Goal: Task Accomplishment & Management: Use online tool/utility

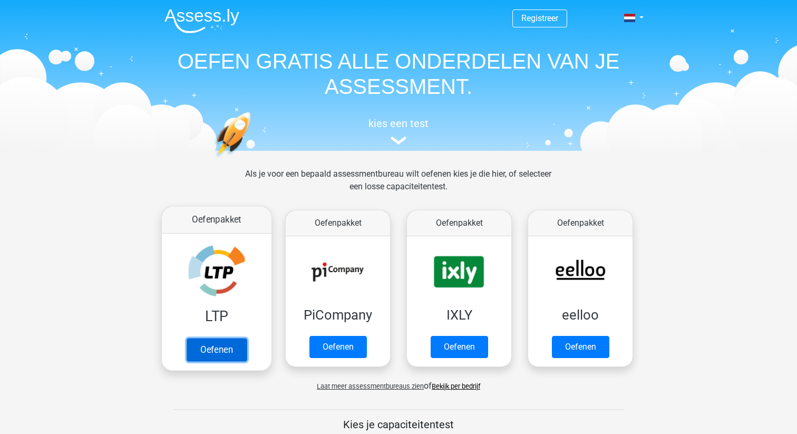
click at [219, 349] on link "Oefenen" at bounding box center [217, 349] width 60 height 23
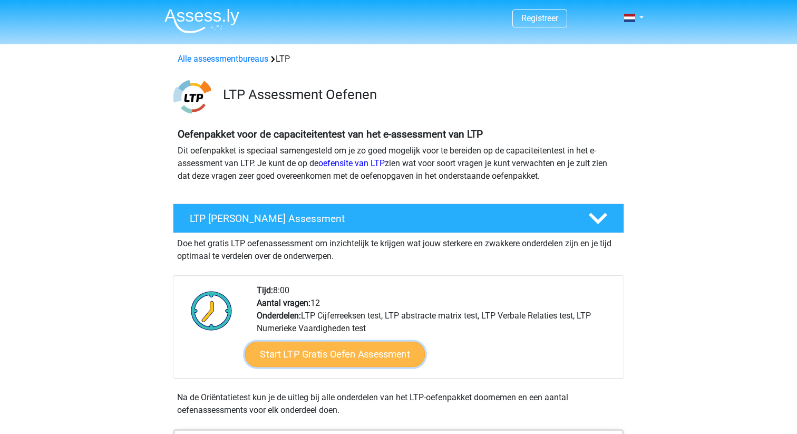
click at [323, 359] on link "Start LTP Gratis Oefen Assessment" at bounding box center [335, 354] width 180 height 25
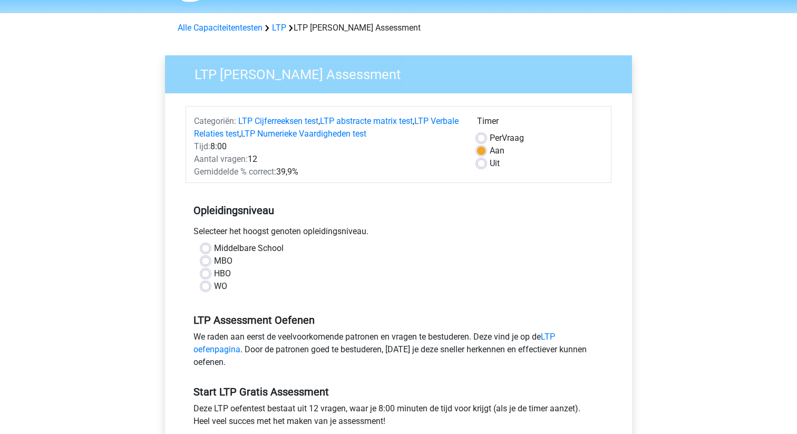
scroll to position [32, 0]
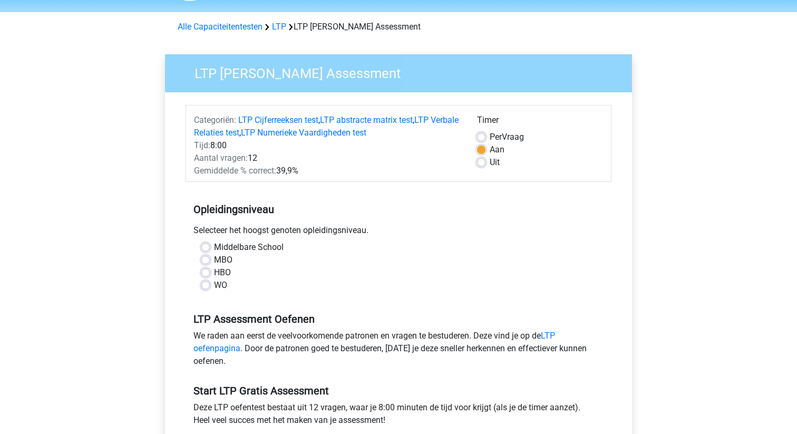
click at [221, 249] on label "Middelbare School" at bounding box center [249, 247] width 70 height 13
click at [210, 249] on input "Middelbare School" at bounding box center [205, 246] width 8 height 11
radio input "true"
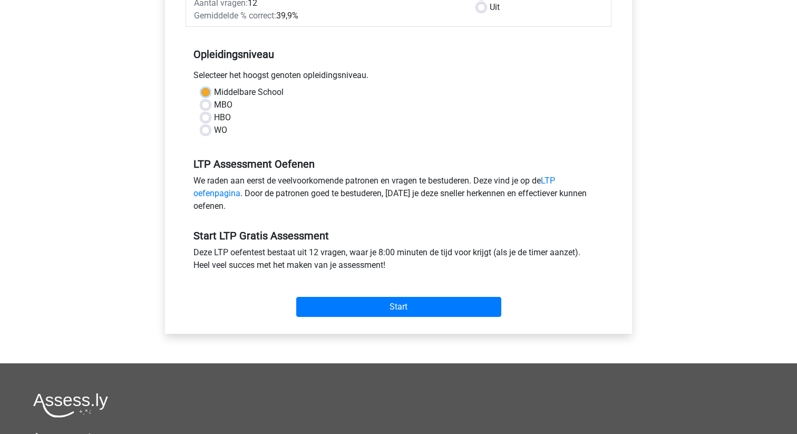
scroll to position [195, 0]
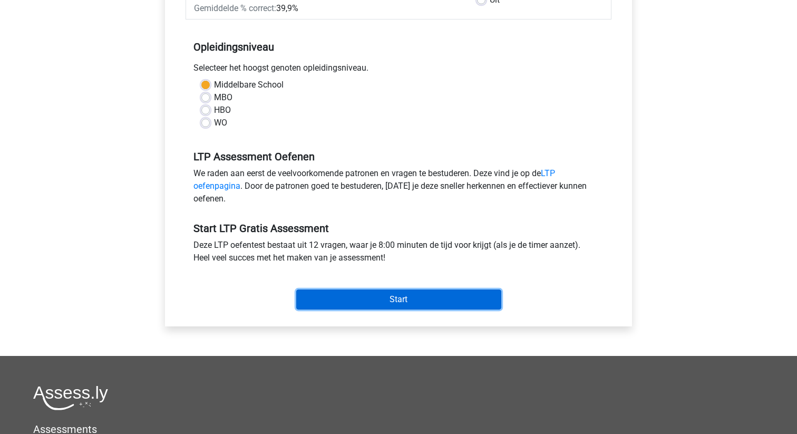
click at [345, 294] on input "Start" at bounding box center [398, 300] width 205 height 20
